Goal: Task Accomplishment & Management: Use online tool/utility

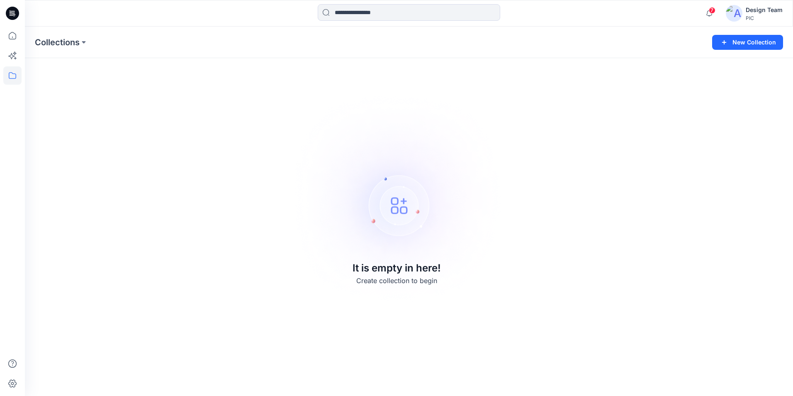
click at [765, 11] on div "Design Team" at bounding box center [764, 10] width 37 height 10
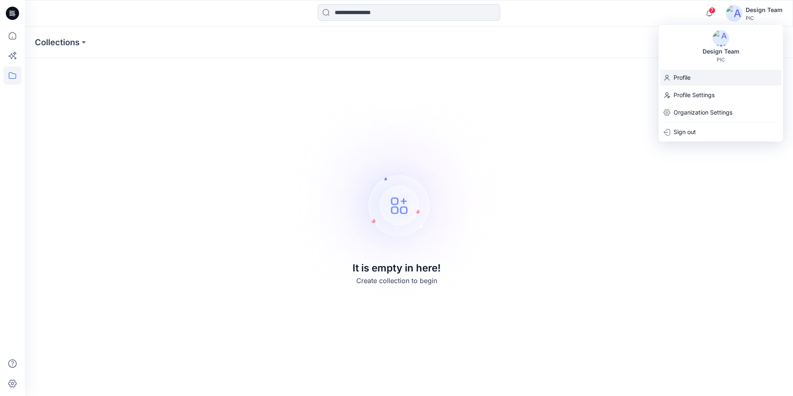
click at [689, 78] on p "Profile" at bounding box center [682, 78] width 17 height 16
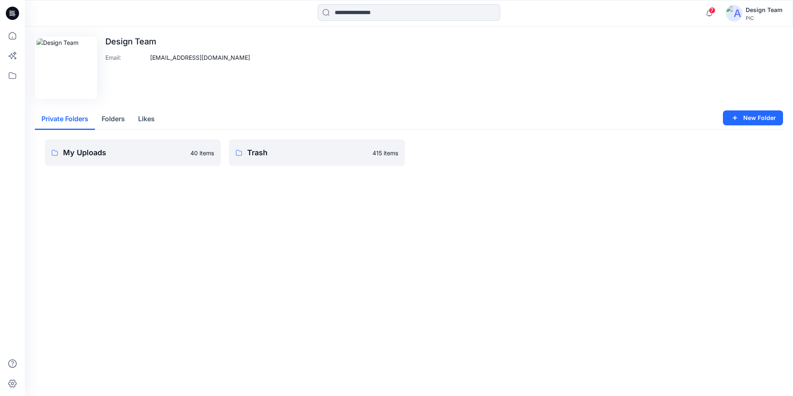
click at [750, 19] on div "PIC" at bounding box center [764, 18] width 37 height 6
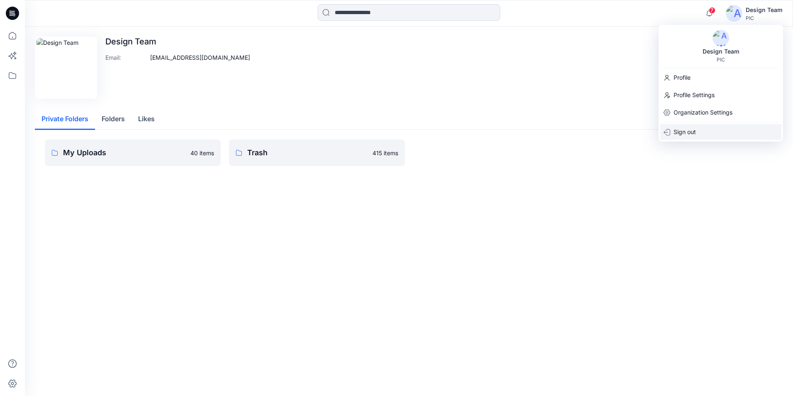
click at [691, 132] on p "Sign out" at bounding box center [685, 132] width 22 height 16
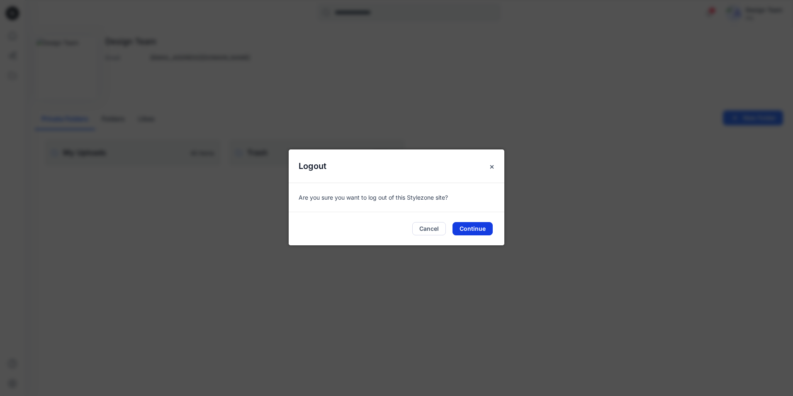
click at [477, 227] on button "Continue" at bounding box center [473, 228] width 40 height 13
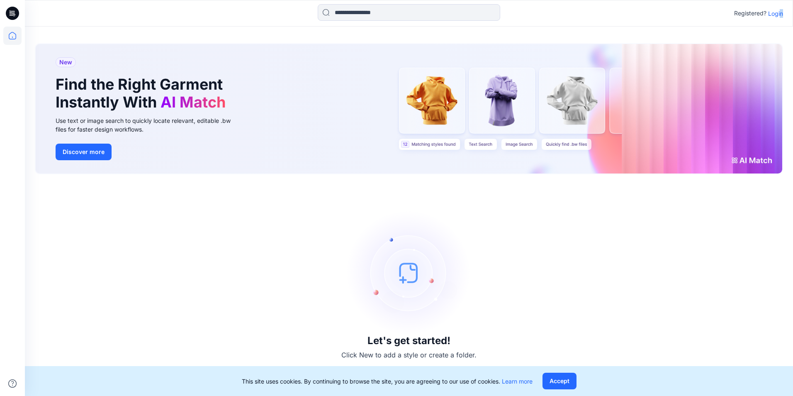
click at [781, 14] on p "Login" at bounding box center [775, 13] width 15 height 9
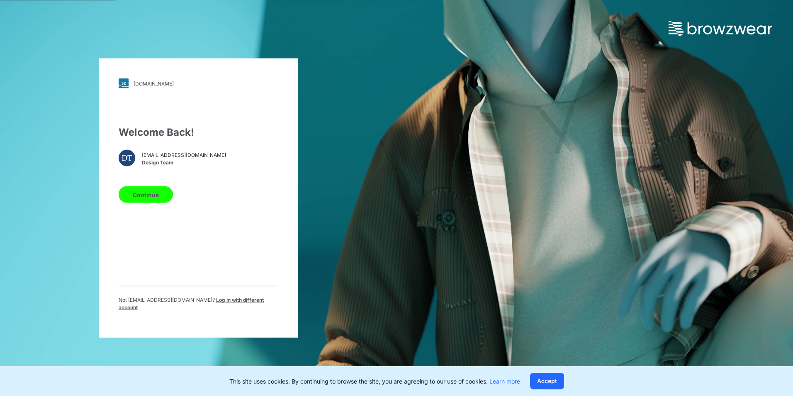
click at [137, 203] on button "Continue" at bounding box center [146, 194] width 54 height 17
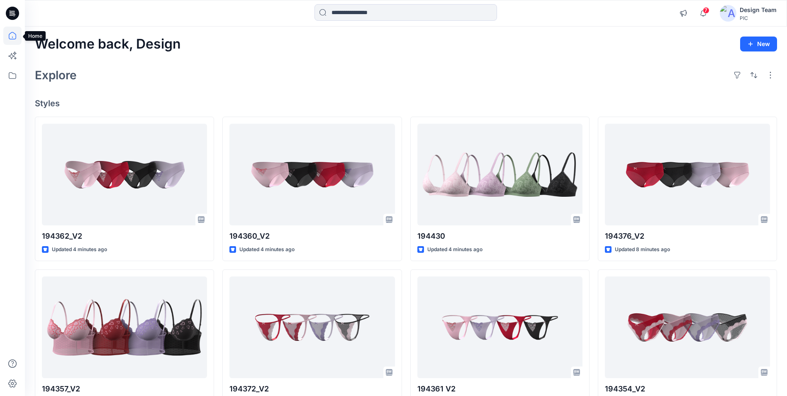
click at [12, 36] on icon at bounding box center [12, 36] width 18 height 18
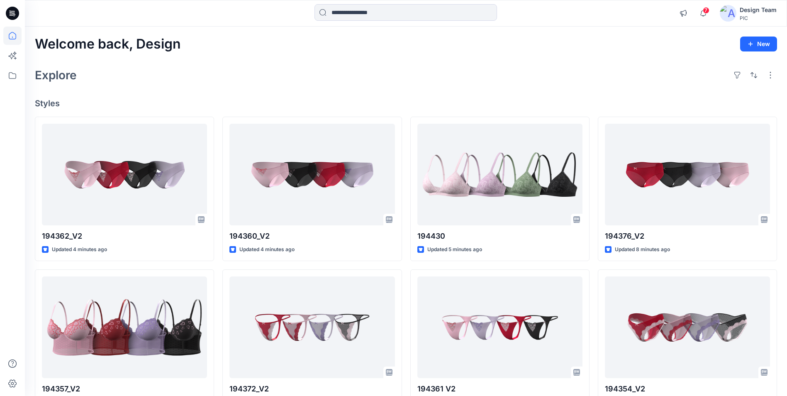
click at [12, 36] on icon at bounding box center [12, 36] width 18 height 18
click at [13, 34] on icon at bounding box center [12, 36] width 18 height 18
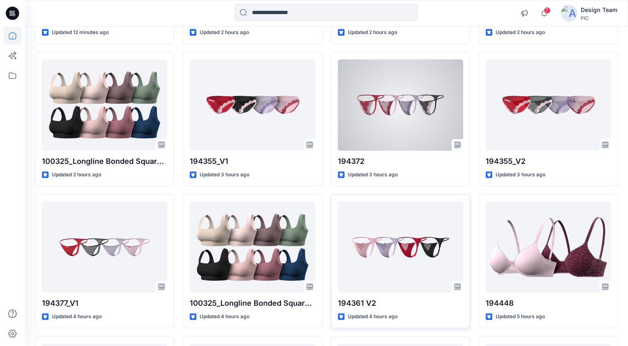
scroll to position [363, 0]
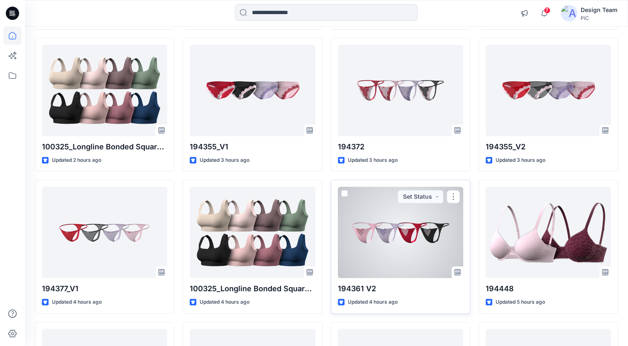
click at [419, 214] on div at bounding box center [400, 232] width 125 height 91
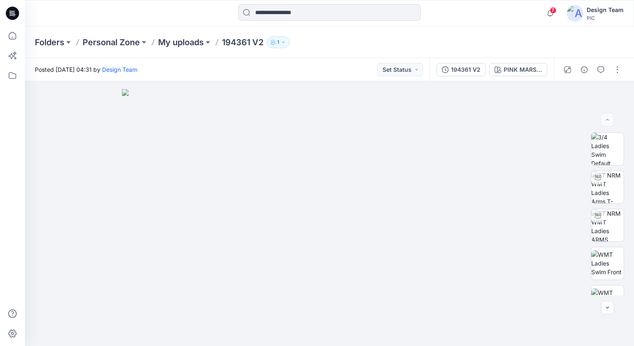
click at [14, 16] on icon at bounding box center [12, 13] width 13 height 13
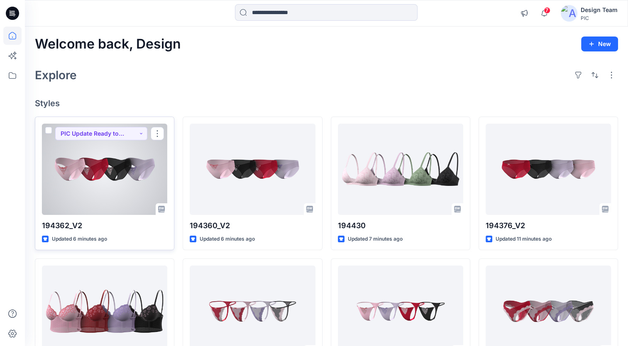
click at [98, 195] on div at bounding box center [104, 169] width 125 height 91
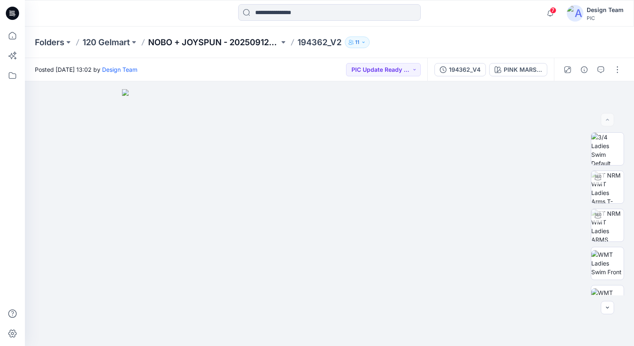
click at [227, 45] on p "NOBO + JOYSPUN - 20250912_120_GC" at bounding box center [213, 43] width 131 height 12
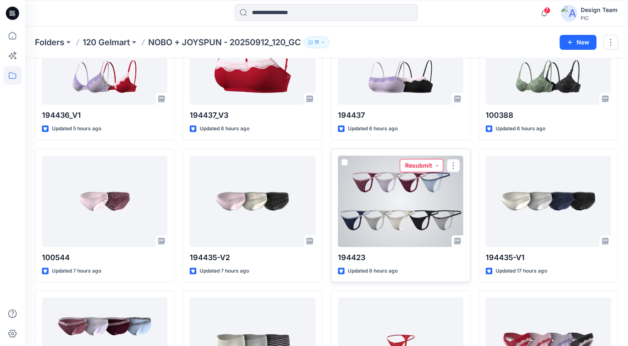
scroll to position [641, 0]
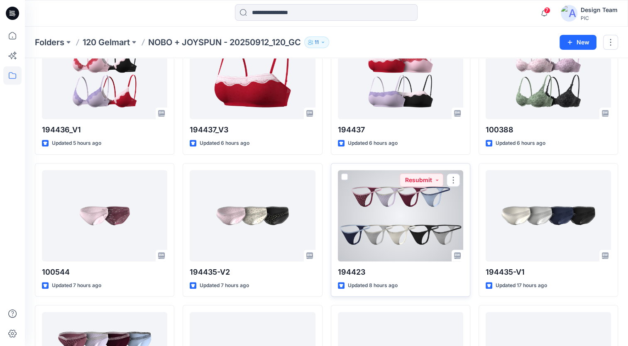
click at [412, 213] on div at bounding box center [400, 215] width 125 height 91
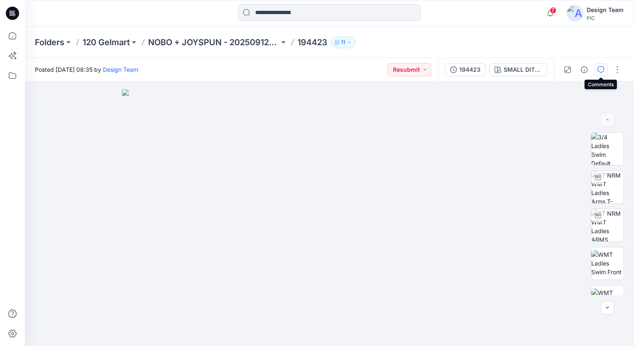
click at [602, 69] on icon "button" at bounding box center [600, 69] width 7 height 7
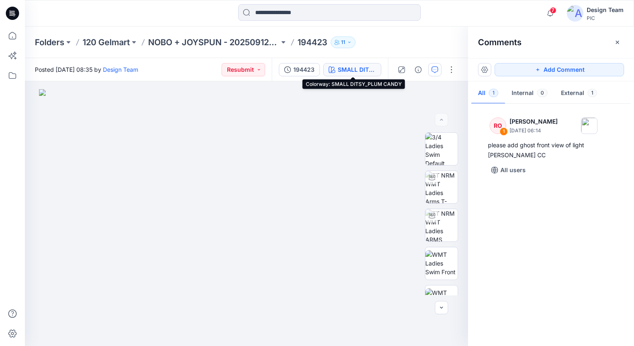
click at [349, 68] on div "SMALL DITSY_PLUM CANDY" at bounding box center [357, 69] width 38 height 9
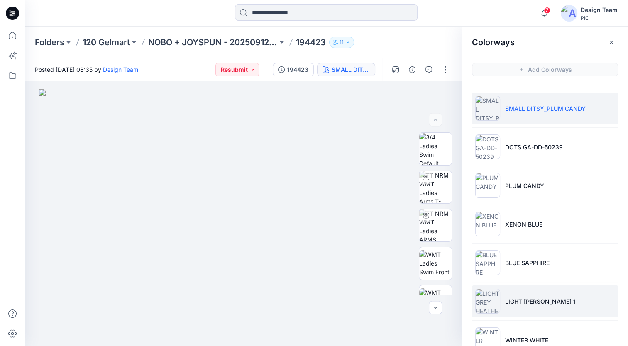
click at [521, 297] on p "LIGHT [PERSON_NAME] 1" at bounding box center [540, 301] width 71 height 9
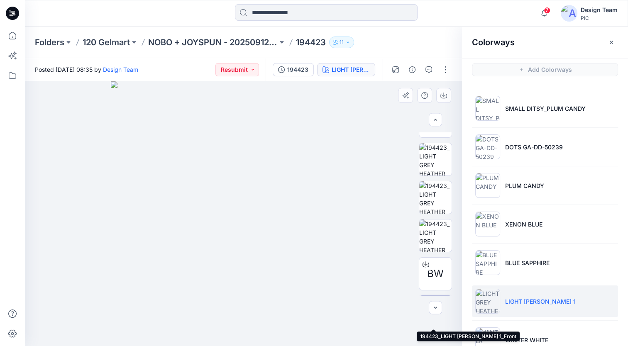
scroll to position [216, 0]
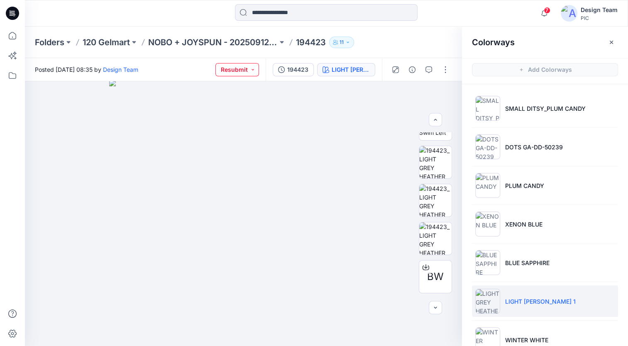
click at [254, 70] on button "Resubmit" at bounding box center [237, 69] width 44 height 13
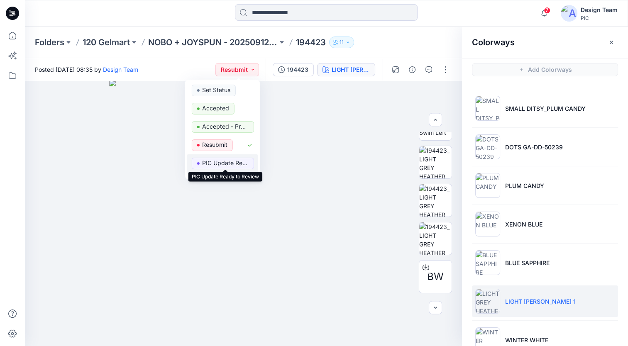
click at [224, 162] on p "PIC Update Ready to Review" at bounding box center [225, 163] width 46 height 11
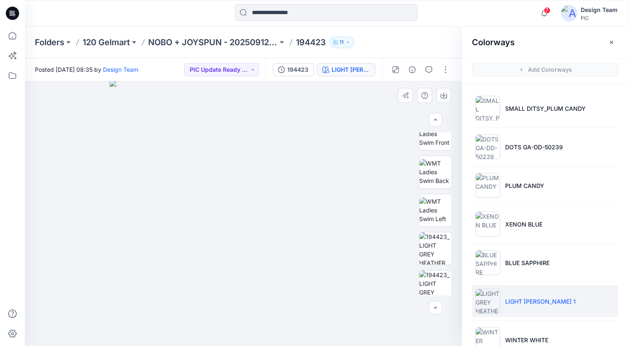
scroll to position [0, 0]
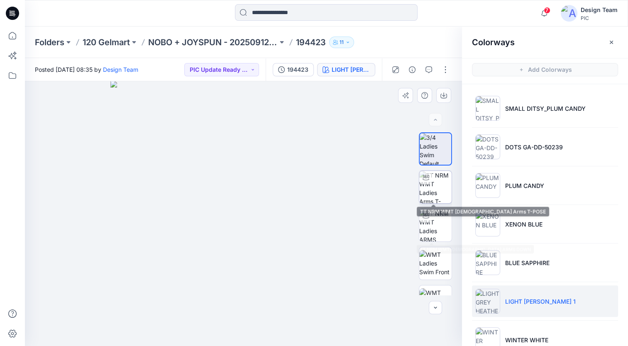
click at [437, 196] on img at bounding box center [435, 187] width 32 height 32
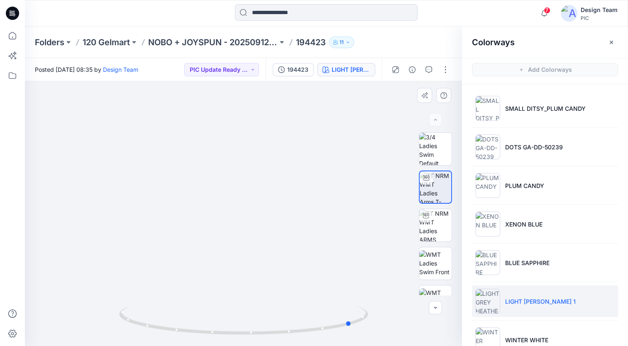
drag, startPoint x: 244, startPoint y: 335, endPoint x: 352, endPoint y: 339, distance: 108.8
click at [352, 339] on div at bounding box center [243, 325] width 249 height 41
click at [433, 234] on img at bounding box center [435, 225] width 32 height 32
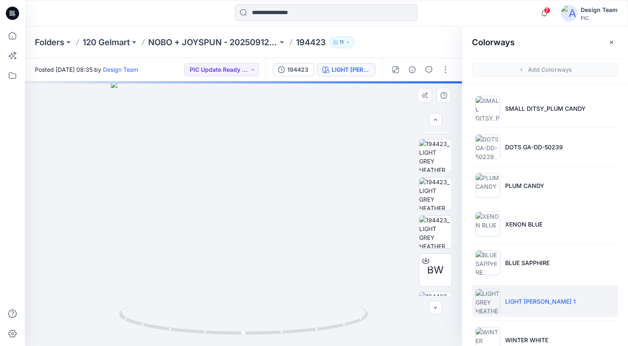
scroll to position [223, 0]
click at [435, 202] on img at bounding box center [435, 193] width 32 height 32
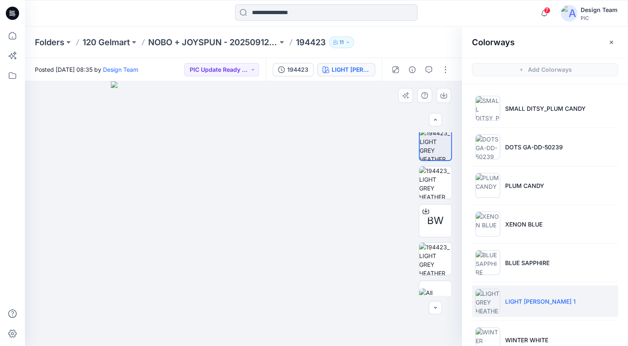
scroll to position [290, 0]
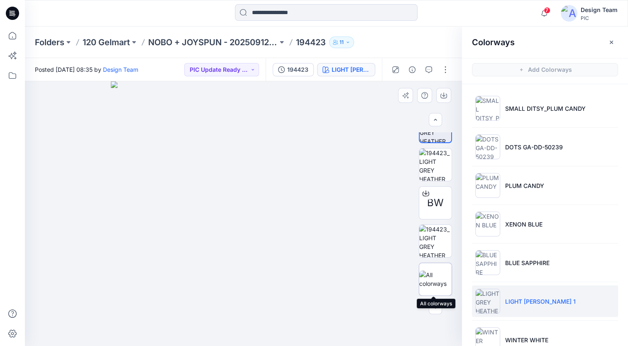
click at [441, 275] on img at bounding box center [435, 279] width 32 height 17
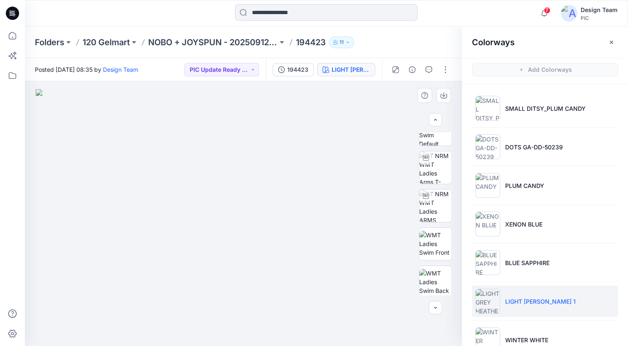
scroll to position [0, 0]
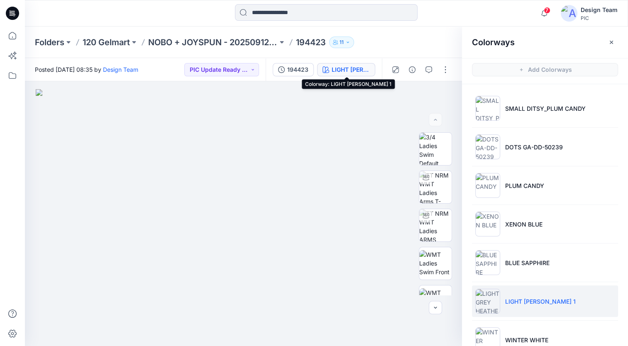
click at [346, 70] on div "LIGHT [PERSON_NAME] 1" at bounding box center [351, 69] width 38 height 9
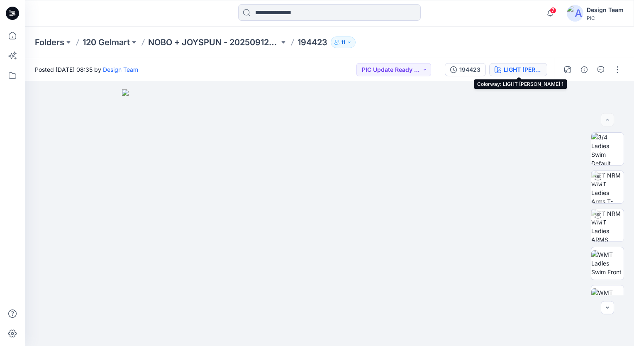
click at [522, 69] on div "LIGHT [PERSON_NAME] 1" at bounding box center [523, 69] width 38 height 9
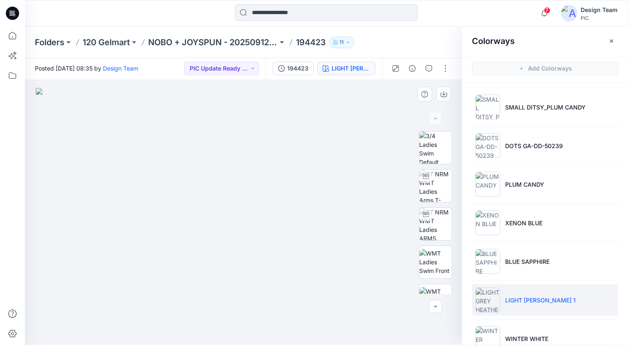
scroll to position [2, 0]
click at [432, 307] on icon "button" at bounding box center [435, 305] width 7 height 7
click at [433, 307] on icon "button" at bounding box center [435, 305] width 7 height 7
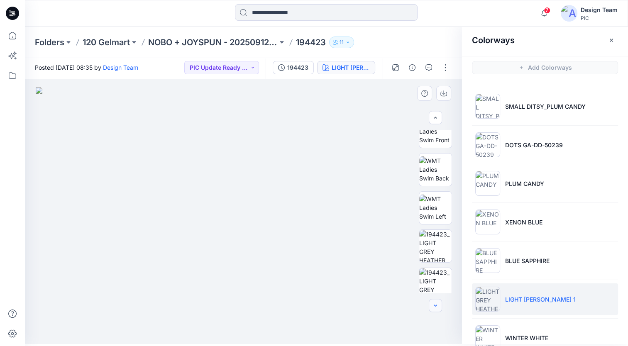
click at [433, 307] on icon "button" at bounding box center [435, 305] width 7 height 7
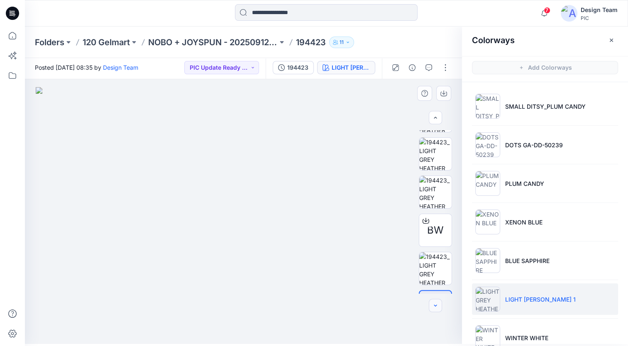
click at [433, 307] on icon "button" at bounding box center [435, 305] width 7 height 7
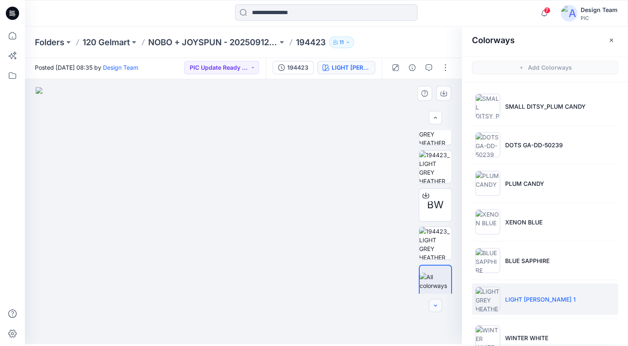
scroll to position [290, 0]
click at [433, 307] on icon "button" at bounding box center [435, 305] width 7 height 7
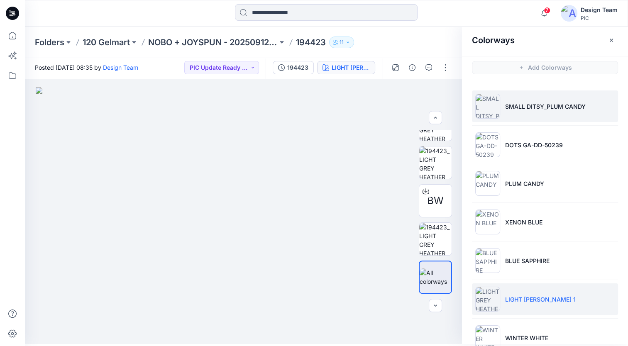
click at [494, 112] on img at bounding box center [487, 106] width 25 height 25
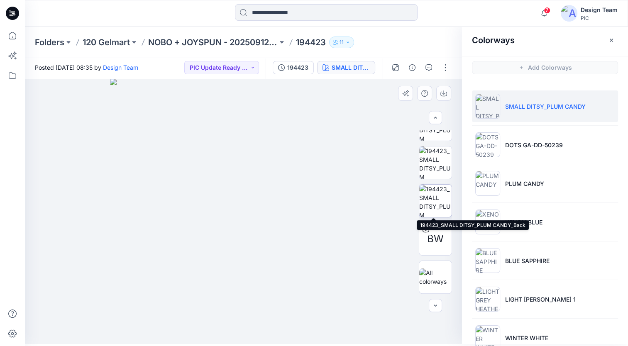
click at [434, 199] on img at bounding box center [435, 201] width 32 height 32
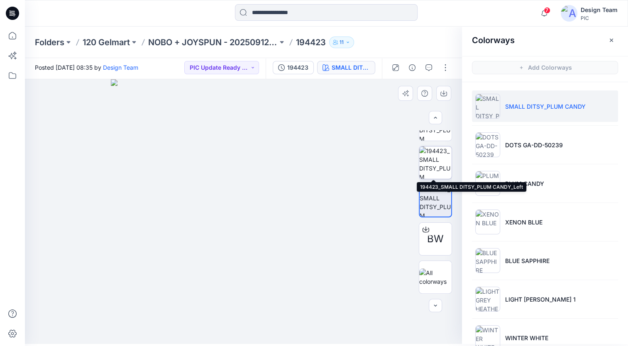
click at [436, 164] on img at bounding box center [435, 162] width 32 height 32
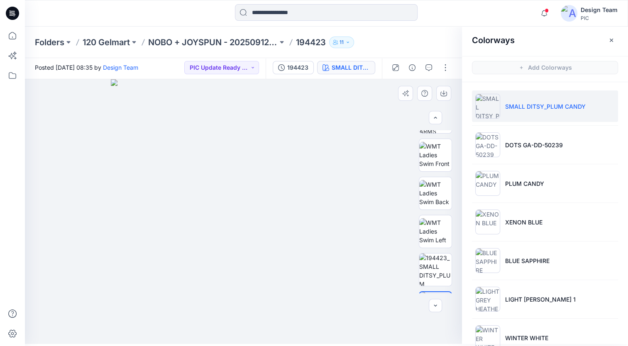
scroll to position [150, 0]
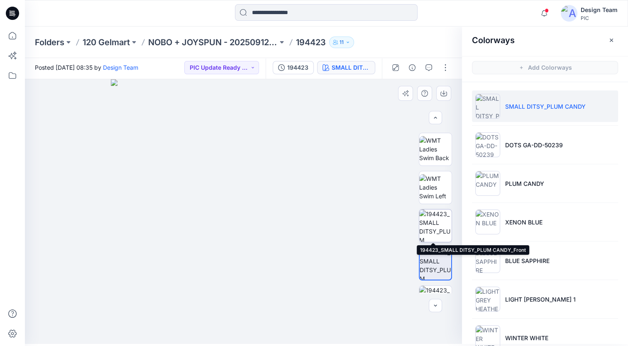
click at [438, 219] on img at bounding box center [435, 226] width 32 height 32
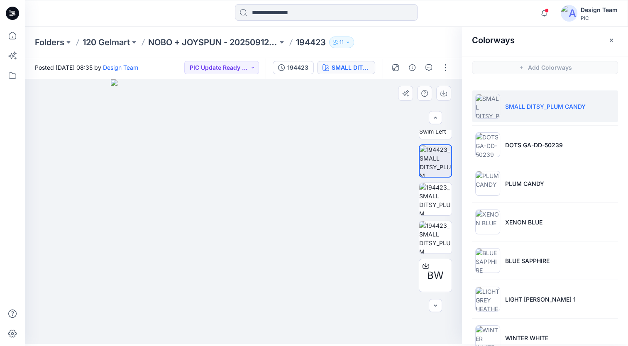
scroll to position [251, 0]
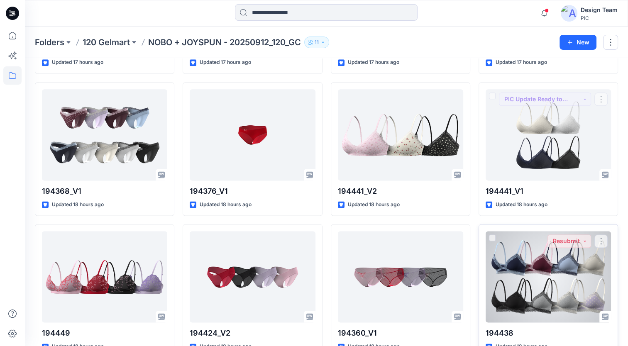
scroll to position [1014, 0]
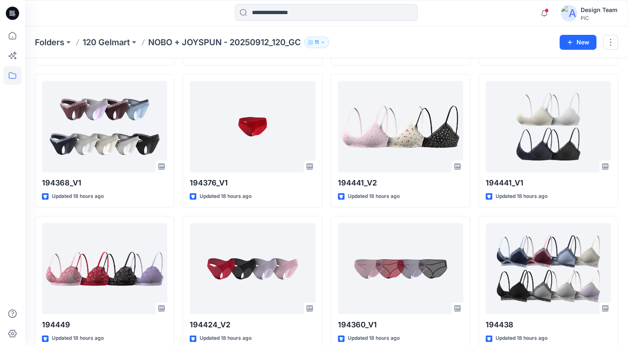
click at [459, 44] on div "Folders 120 Gelmart NOBO + JOYSPUN - 20250912_120_GC 11" at bounding box center [294, 43] width 518 height 12
